Goal: Information Seeking & Learning: Learn about a topic

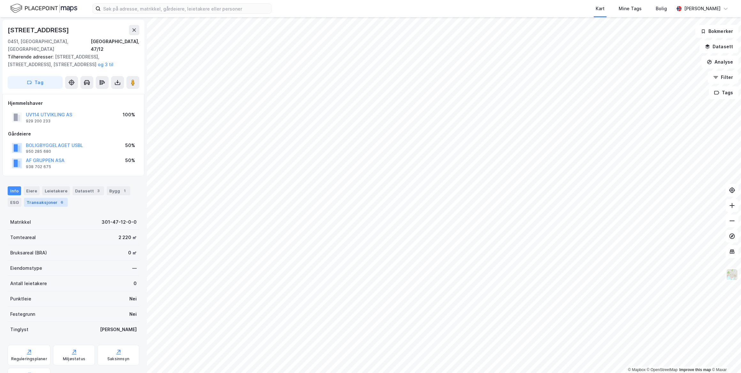
click at [56, 198] on div "Transaksjoner 6" at bounding box center [46, 202] width 44 height 9
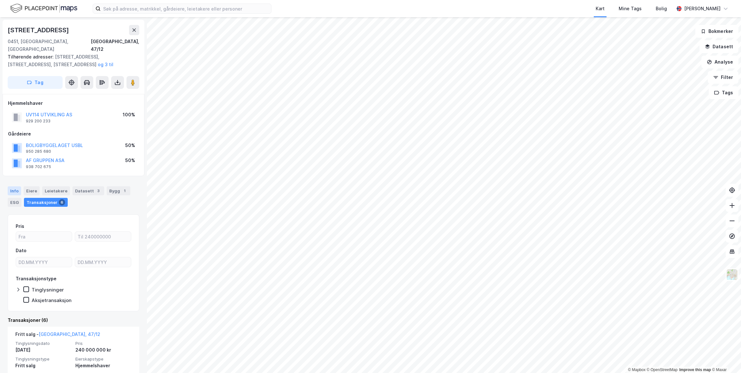
click at [13, 186] on div "Info" at bounding box center [14, 190] width 13 height 9
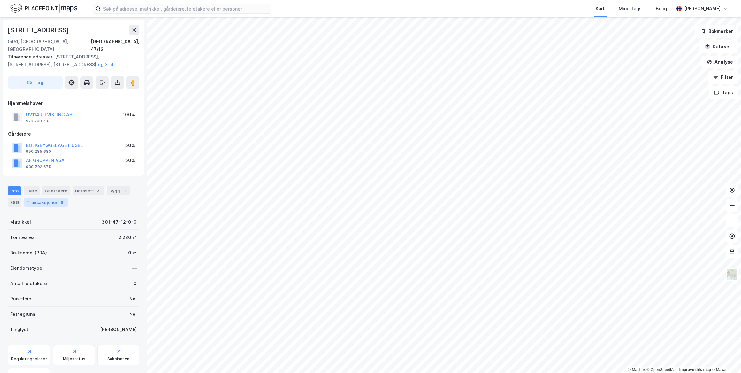
click at [54, 198] on div "Transaksjoner 6" at bounding box center [46, 202] width 44 height 9
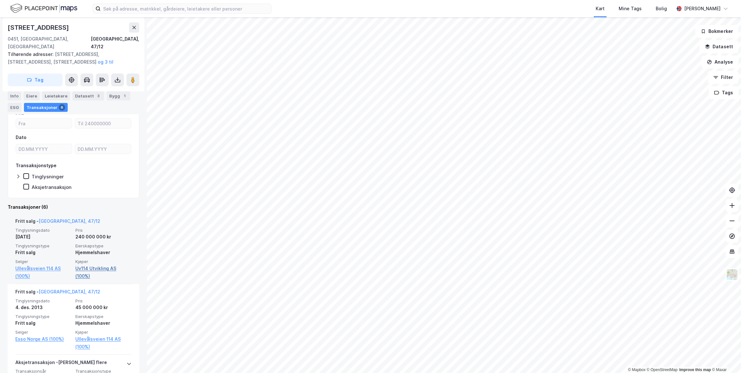
scroll to position [145, 0]
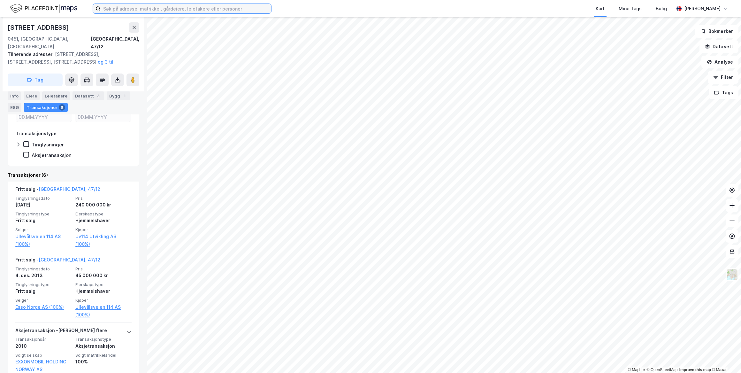
click at [183, 8] on input at bounding box center [186, 9] width 171 height 10
click at [18, 96] on div "Info" at bounding box center [14, 95] width 13 height 9
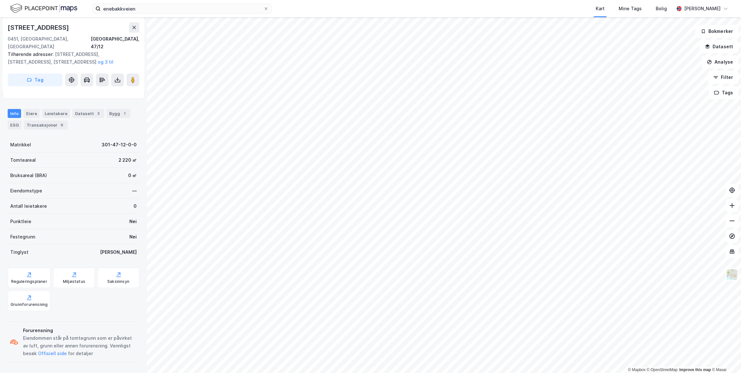
scroll to position [69, 0]
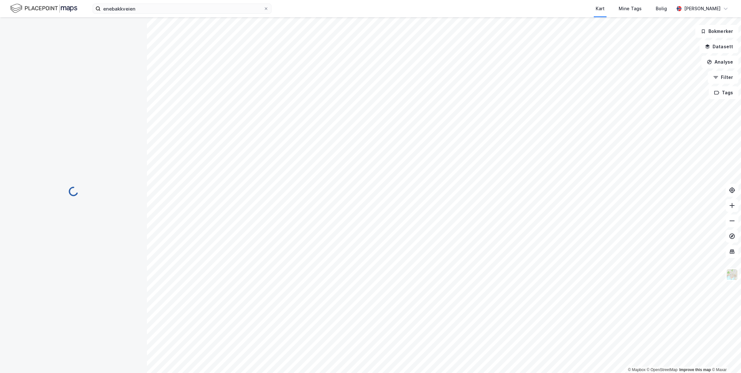
scroll to position [38, 0]
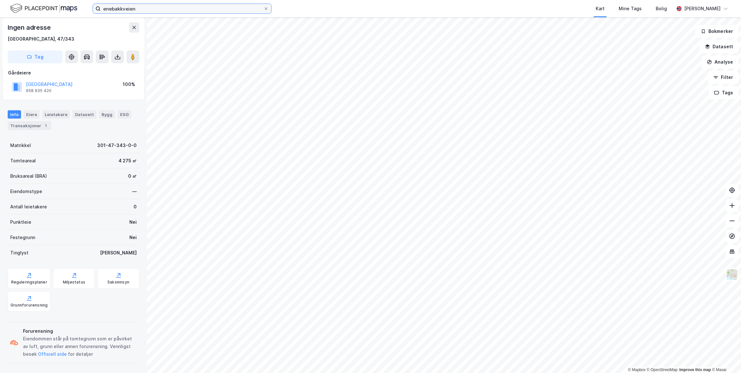
click at [139, 9] on input "enebakkveien" at bounding box center [182, 9] width 163 height 10
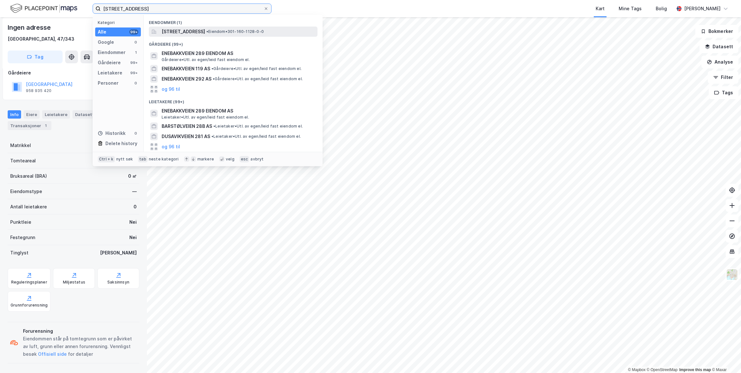
type input "[STREET_ADDRESS]"
click at [192, 28] on span "[STREET_ADDRESS]" at bounding box center [183, 32] width 43 height 8
